Goal: Transaction & Acquisition: Purchase product/service

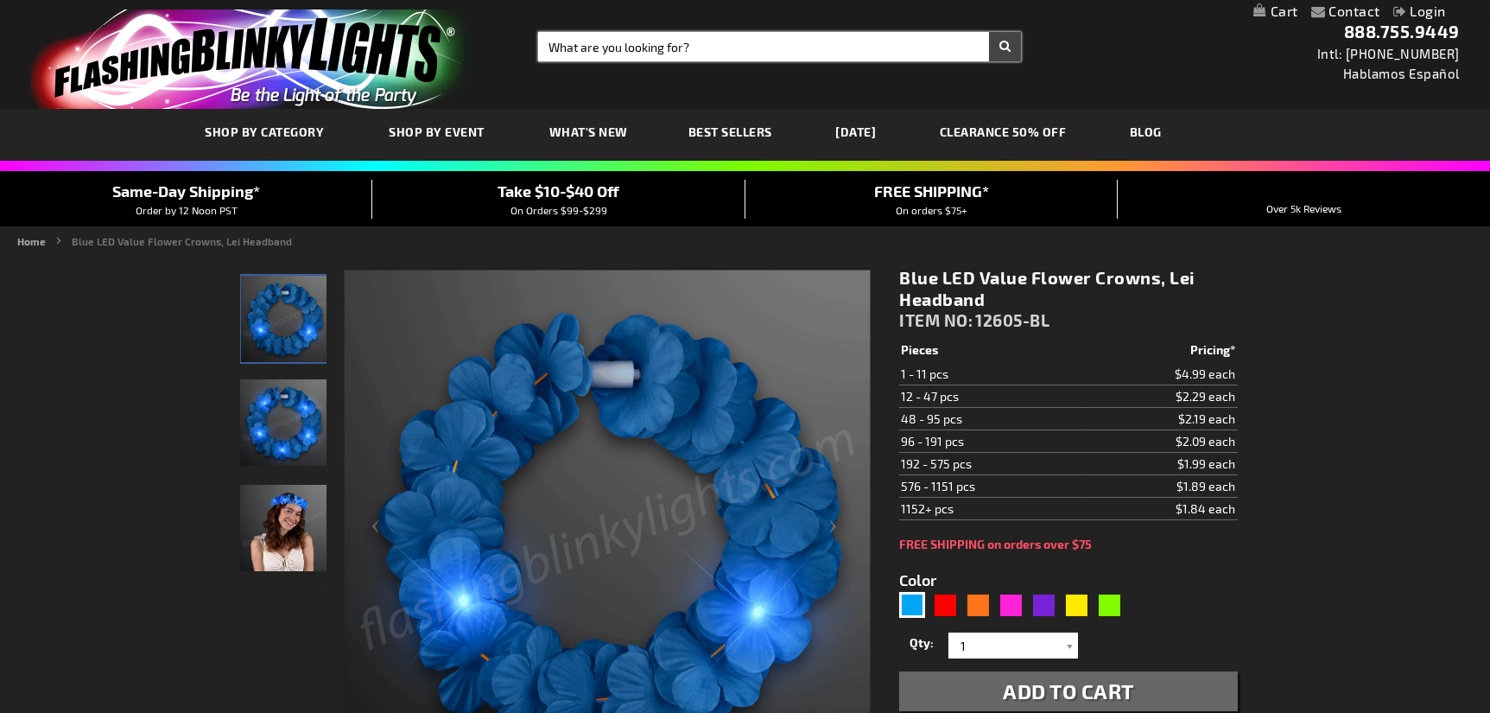
drag, startPoint x: 549, startPoint y: 49, endPoint x: 563, endPoint y: 49, distance: 14.7
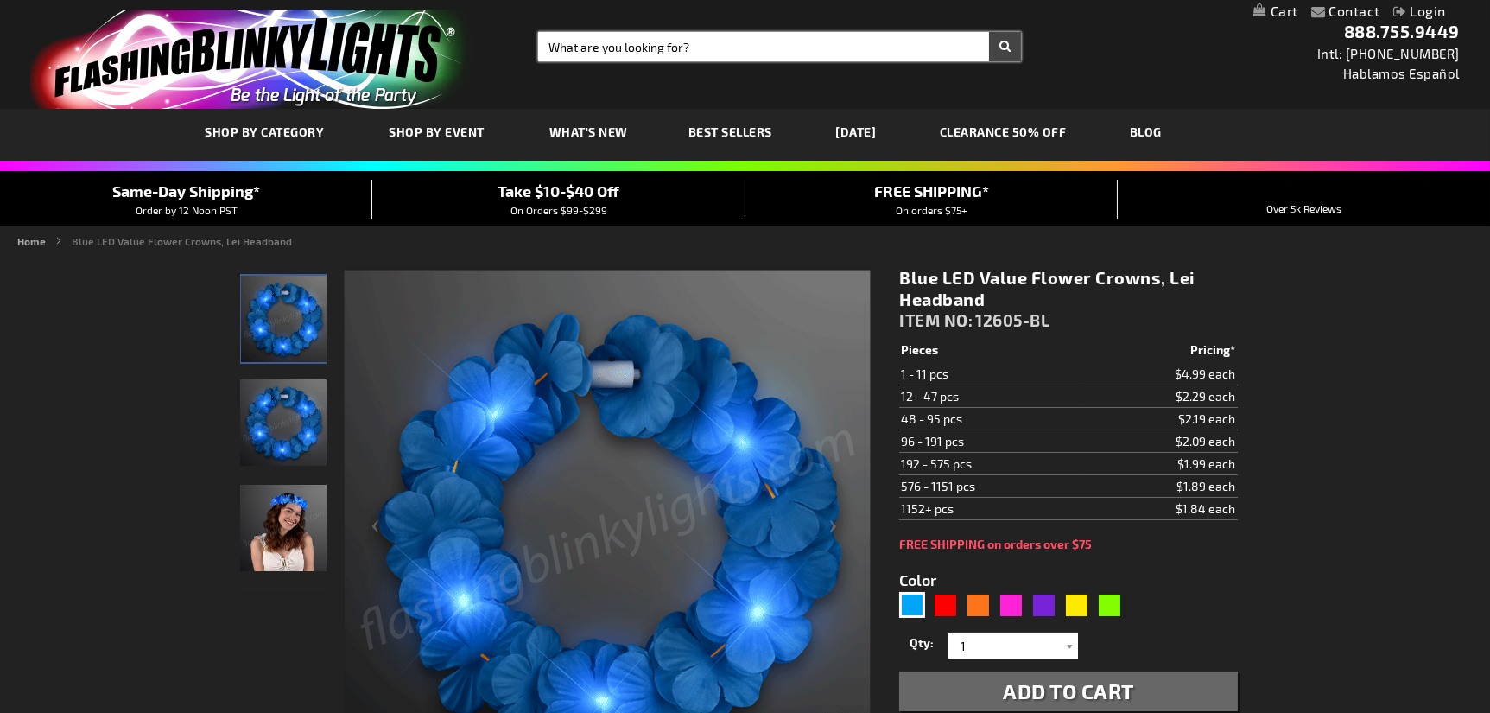
click at [549, 49] on input "Search" at bounding box center [780, 46] width 484 height 29
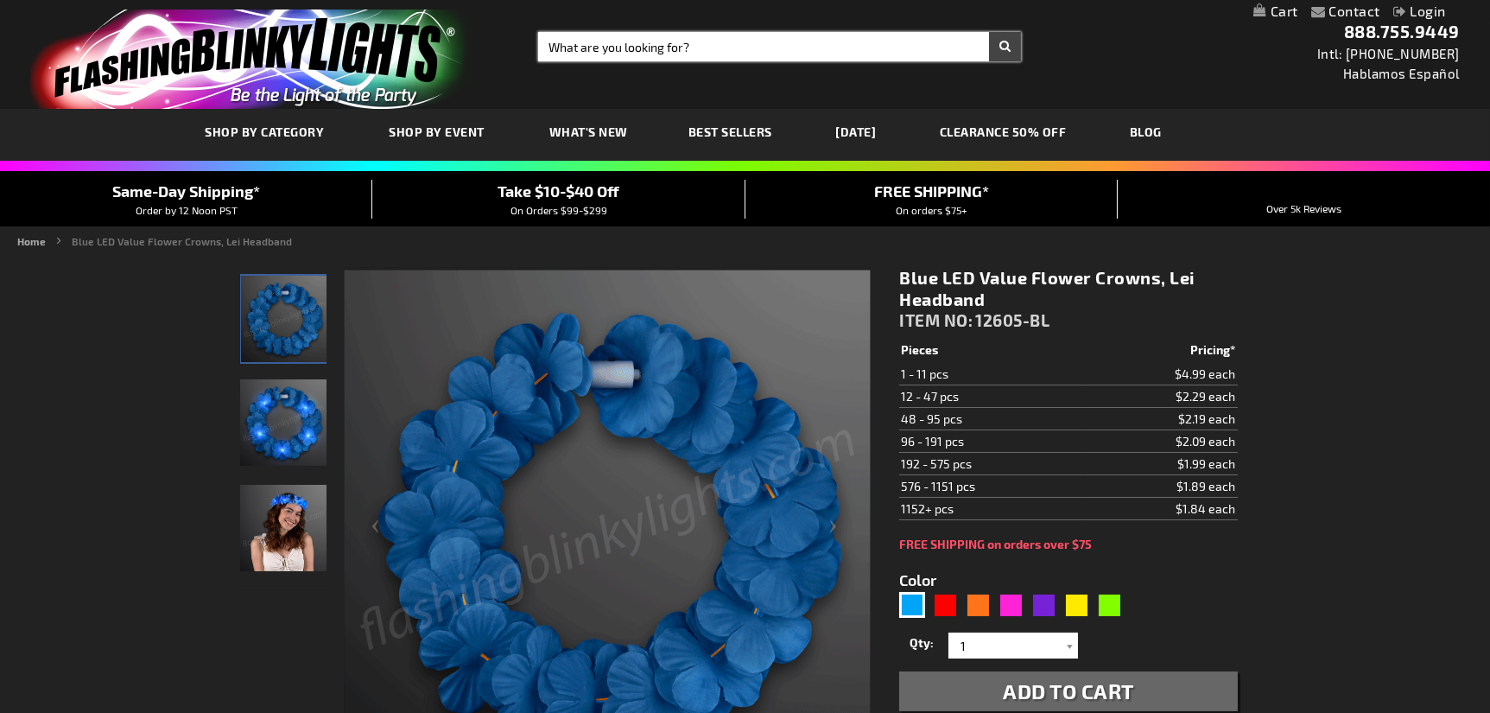
click at [567, 44] on input "Search" at bounding box center [780, 46] width 484 height 29
type input "11476"
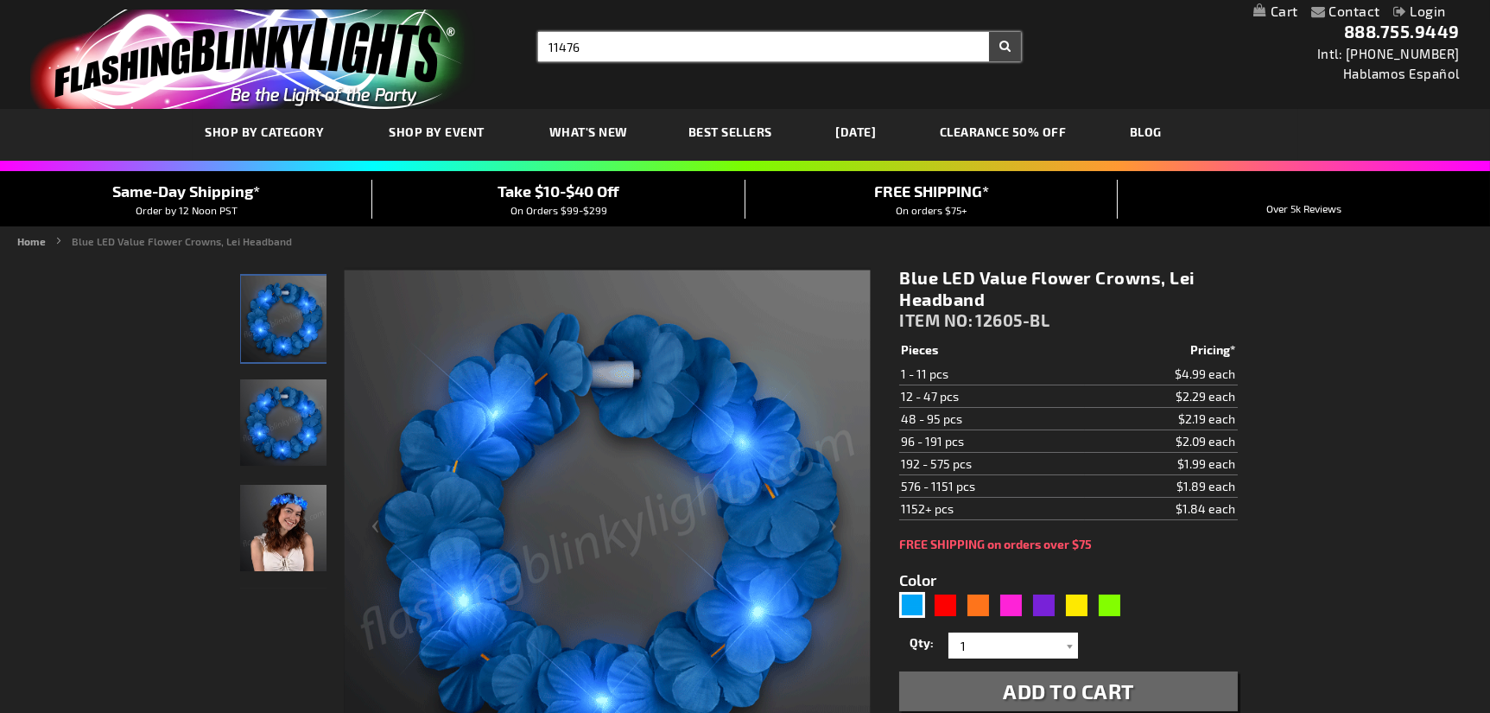
click at [989, 32] on button "Search" at bounding box center [1005, 46] width 32 height 29
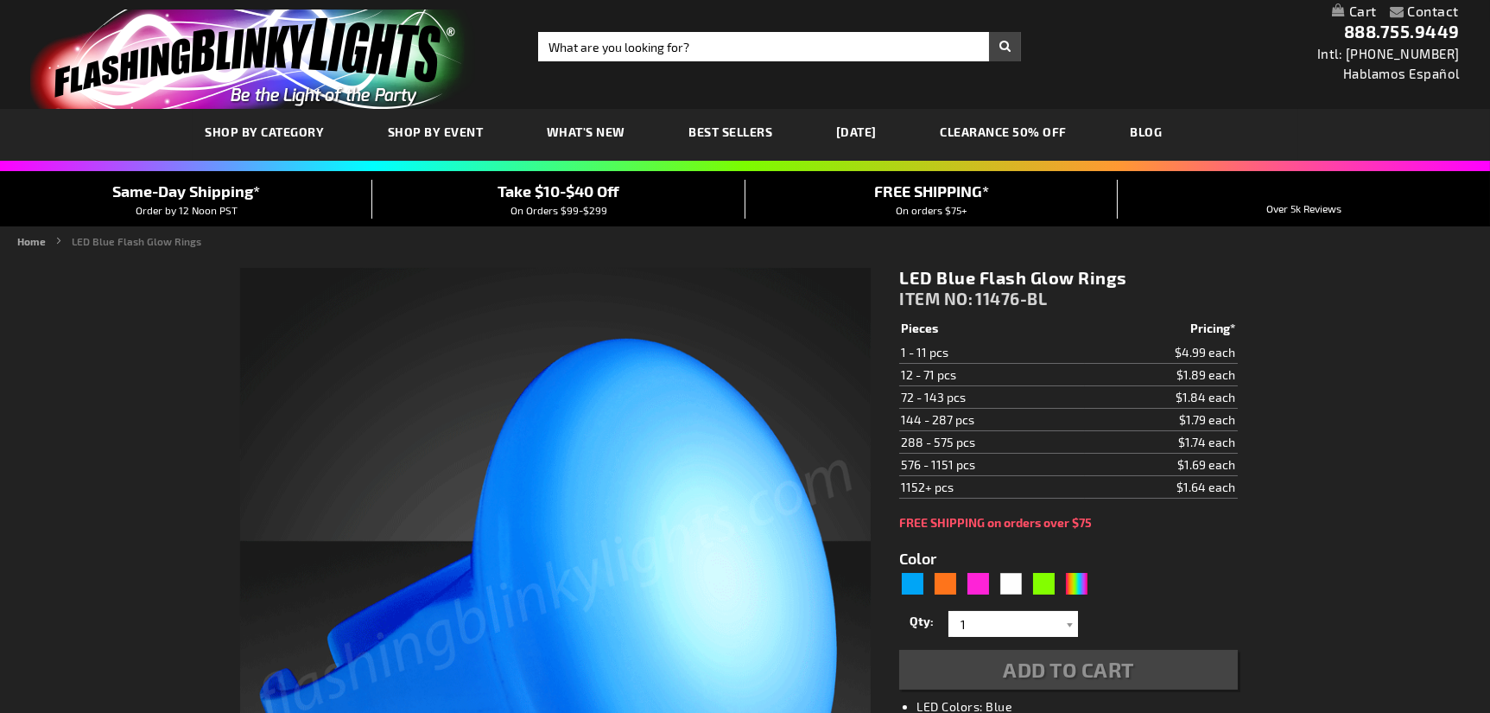
type input "5629"
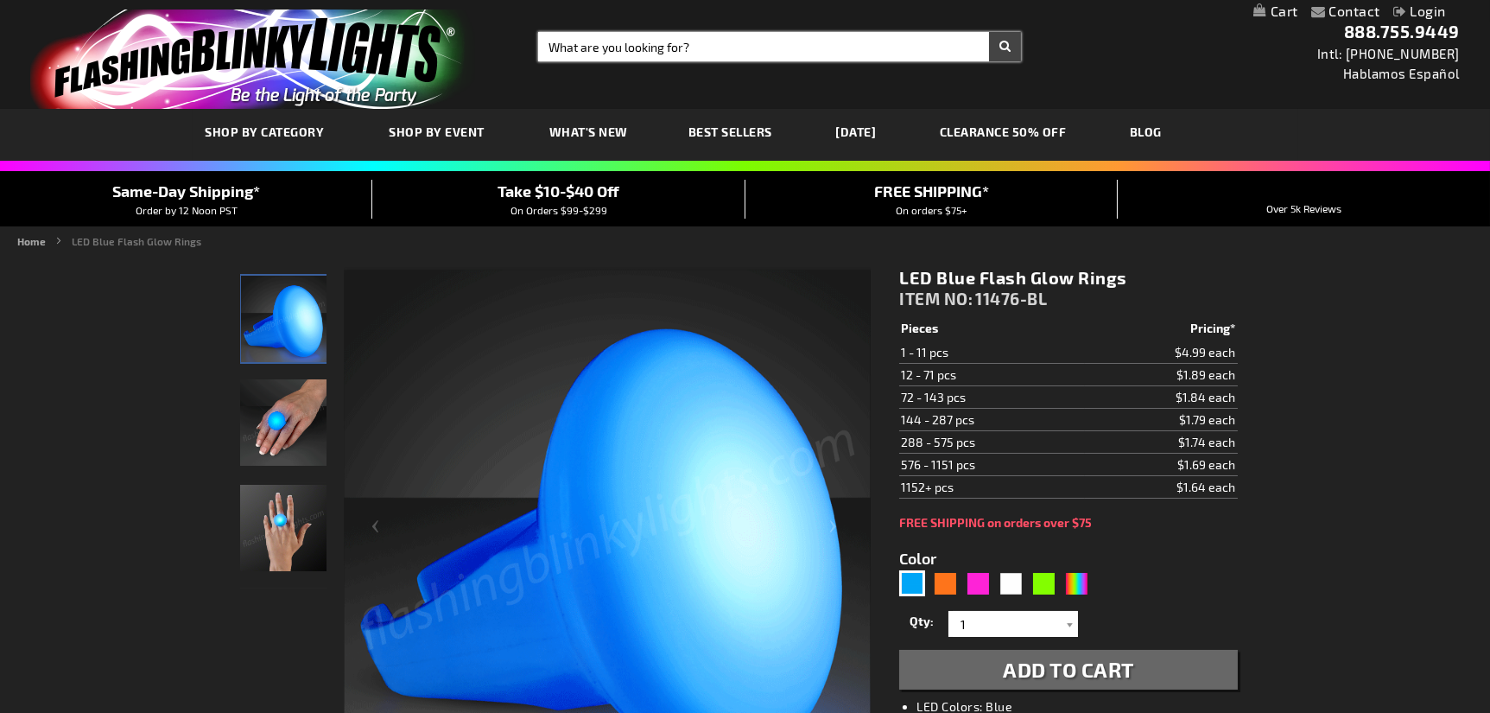
drag, startPoint x: 548, startPoint y: 46, endPoint x: 572, endPoint y: 48, distance: 24.2
click at [548, 47] on input "Search" at bounding box center [780, 46] width 484 height 29
type input "11453"
click at [989, 32] on button "Search" at bounding box center [1005, 46] width 32 height 29
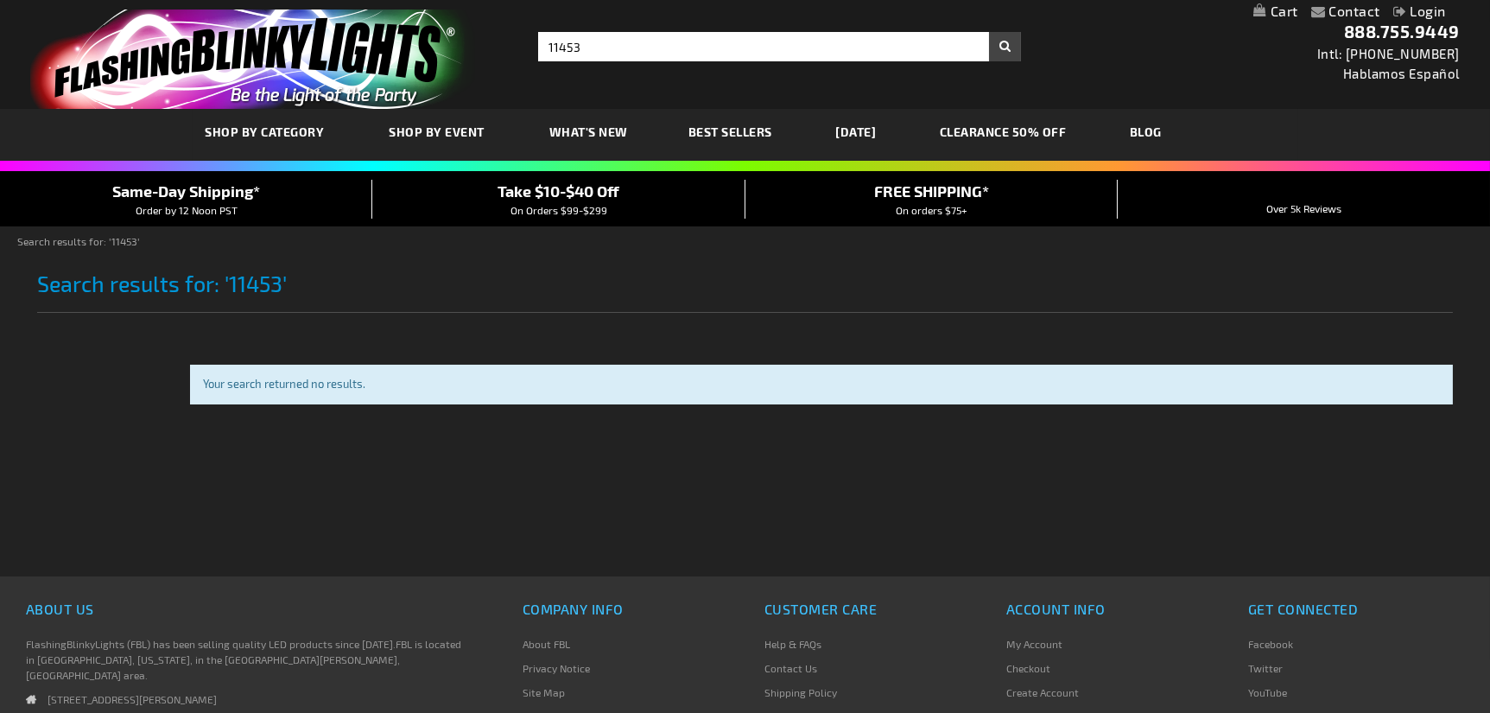
click at [578, 15] on div "Contact Compare Products Login Skip to Content My Cart My Cart Close You have n…" at bounding box center [745, 11] width 1490 height 22
click at [585, 41] on input "11453" at bounding box center [780, 46] width 484 height 29
type input "11453"
click at [989, 32] on button "Search" at bounding box center [1005, 46] width 32 height 29
click at [587, 45] on input "11453" at bounding box center [780, 46] width 484 height 29
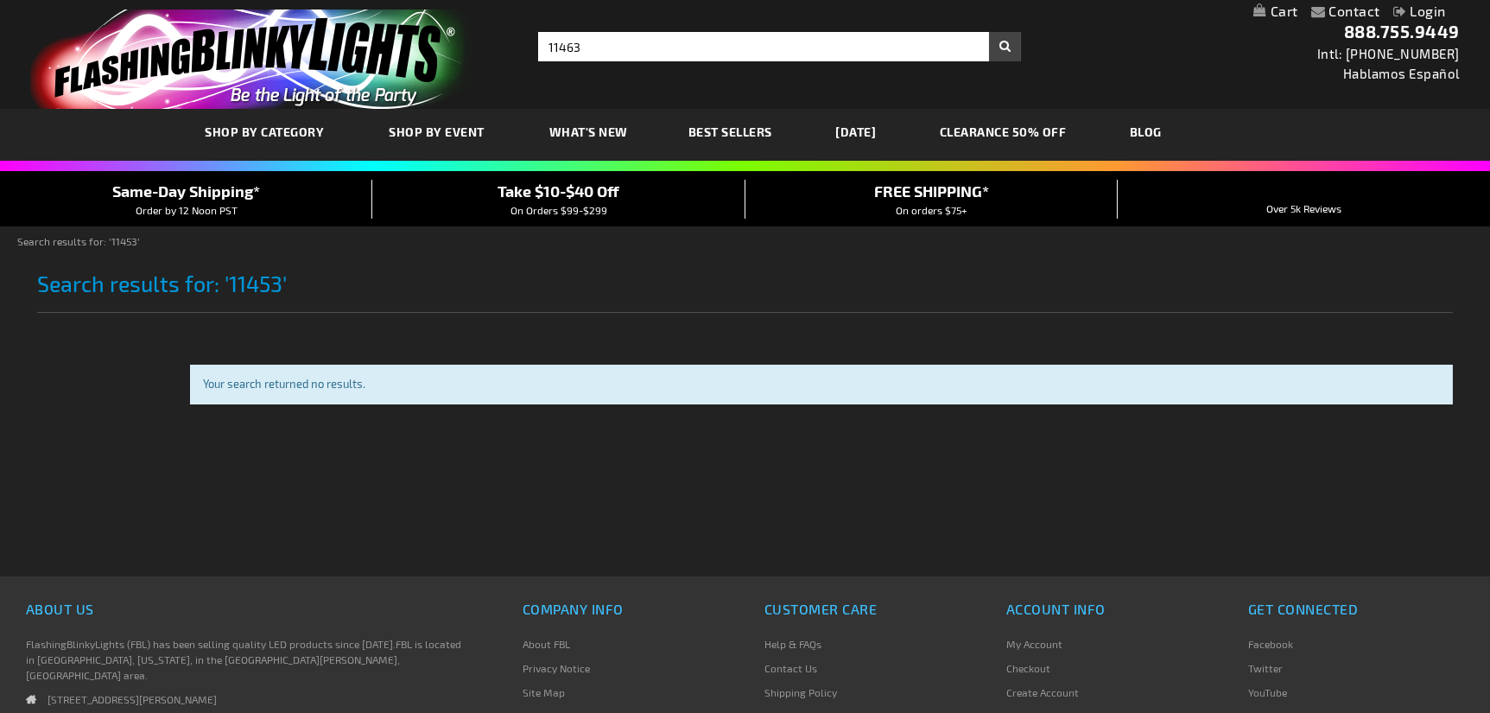
type input "11463"
click at [989, 32] on button "Search" at bounding box center [1005, 46] width 32 height 29
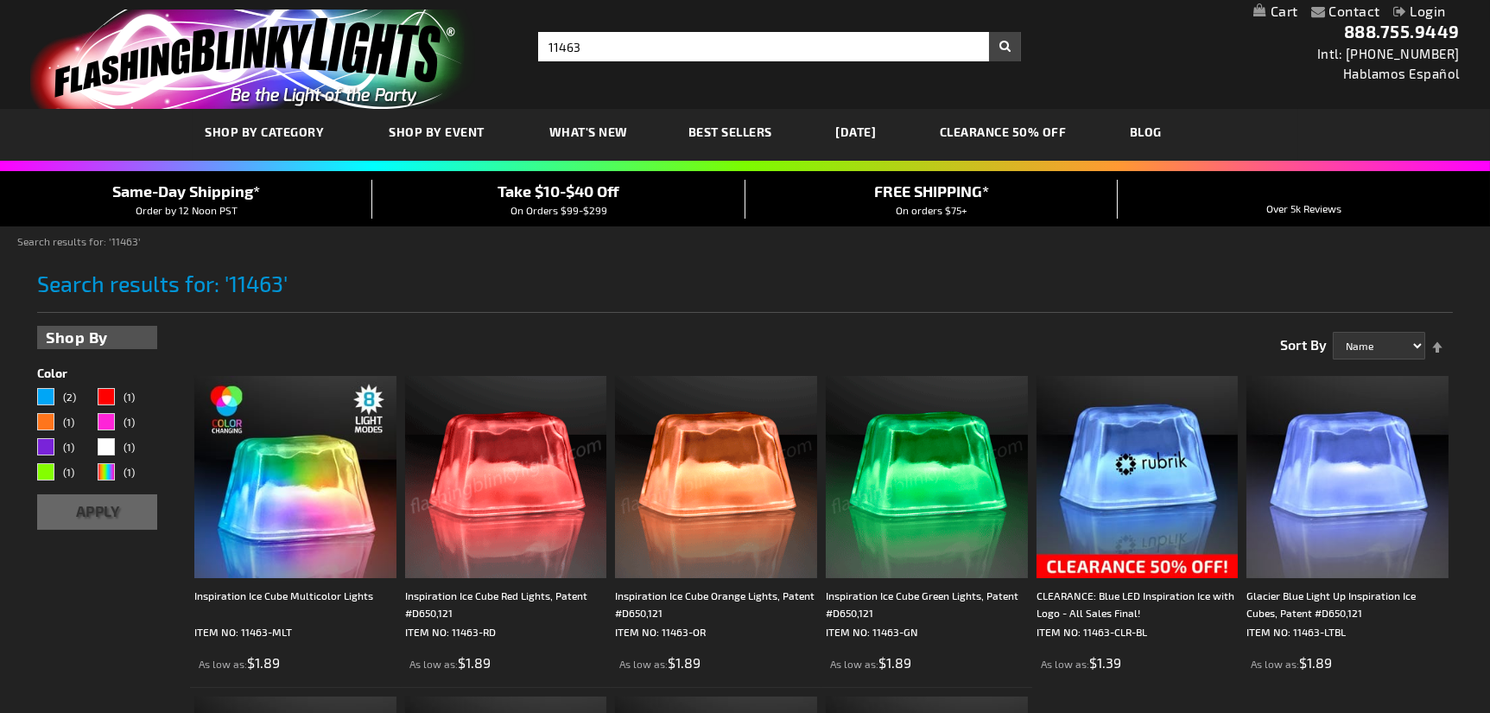
click at [934, 487] on img at bounding box center [927, 477] width 202 height 202
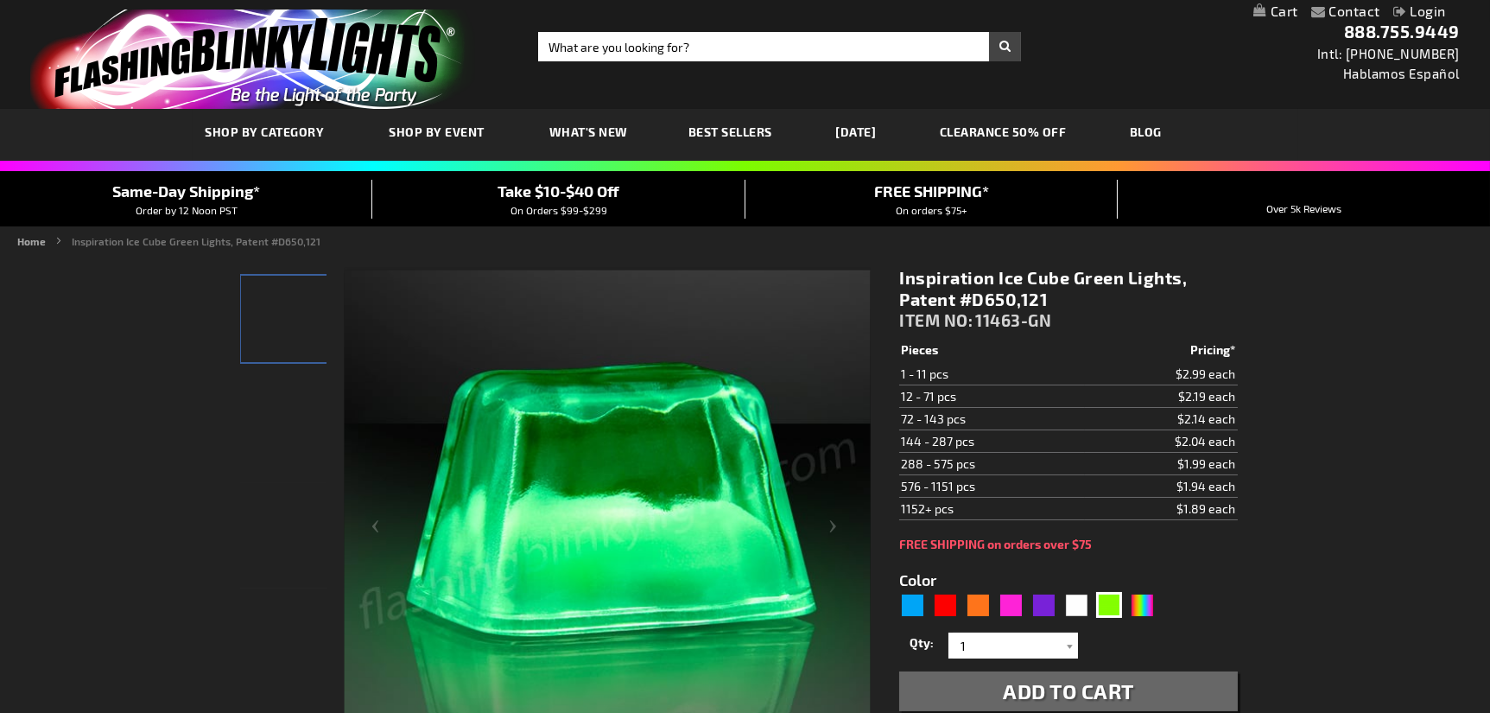
type input "5648"
